Goal: Navigation & Orientation: Find specific page/section

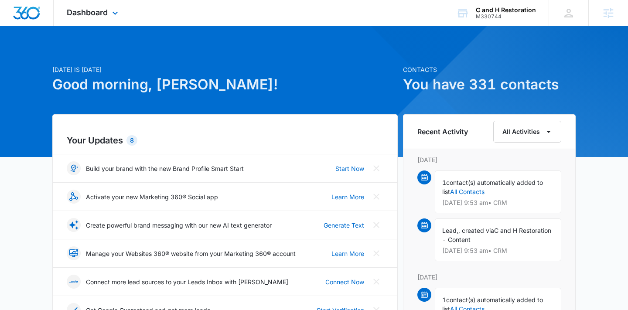
click at [85, 17] on div "Dashboard Apps Reputation Websites Forms CRM Email Social Content Ads Intellige…" at bounding box center [94, 13] width 80 height 26
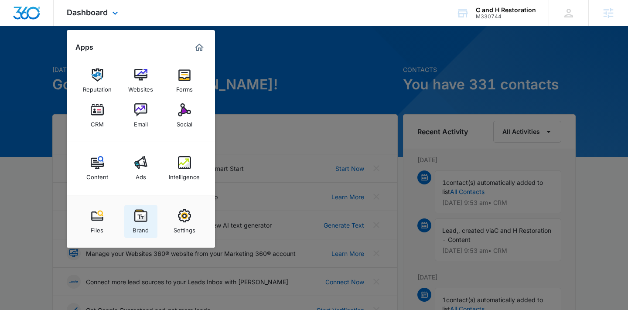
click at [142, 215] on img at bounding box center [140, 215] width 13 height 13
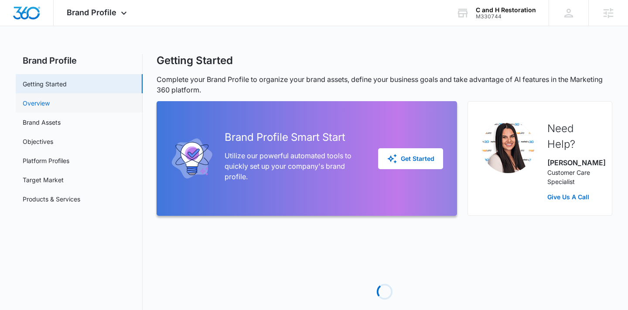
click at [50, 99] on link "Overview" at bounding box center [36, 103] width 27 height 9
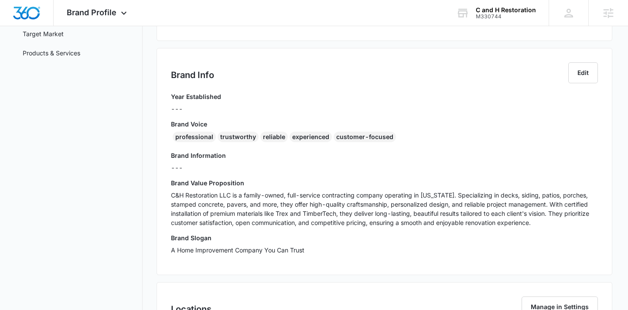
scroll to position [129, 0]
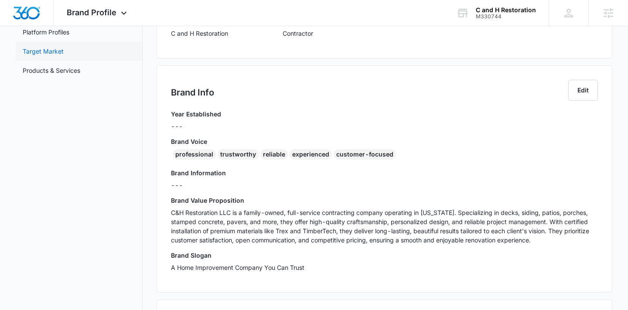
click at [55, 49] on link "Target Market" at bounding box center [43, 51] width 41 height 9
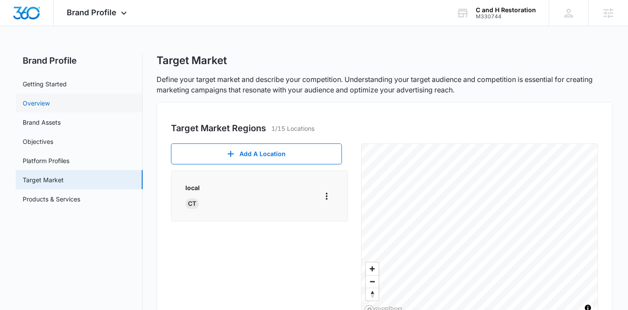
click at [50, 108] on link "Overview" at bounding box center [36, 103] width 27 height 9
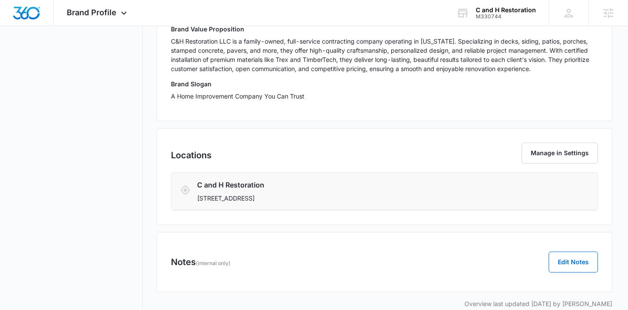
scroll to position [315, 0]
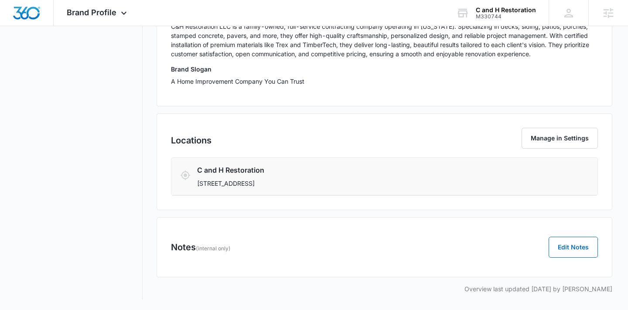
drag, startPoint x: 243, startPoint y: 184, endPoint x: 287, endPoint y: 186, distance: 43.6
click at [287, 186] on p "[STREET_ADDRESS]" at bounding box center [344, 183] width 294 height 9
copy p "[GEOGRAPHIC_DATA], [GEOGRAPHIC_DATA]"
click at [119, 12] on icon at bounding box center [124, 15] width 10 height 10
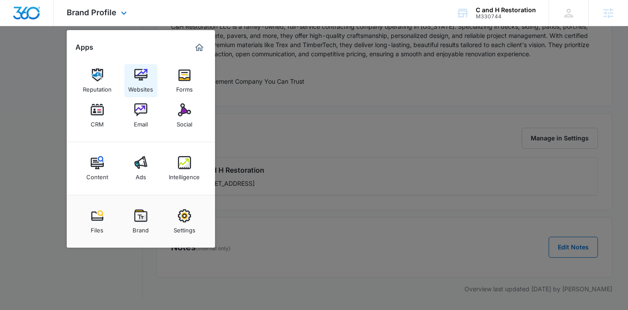
click at [146, 77] on img at bounding box center [140, 74] width 13 height 13
